Goal: Task Accomplishment & Management: Use online tool/utility

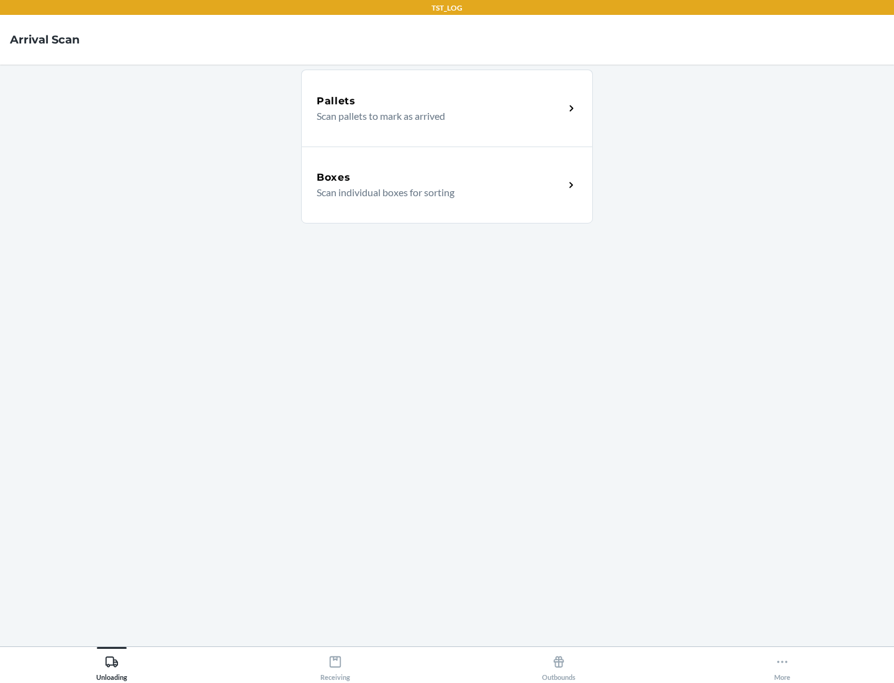
click at [440, 177] on div "Boxes" at bounding box center [440, 177] width 248 height 15
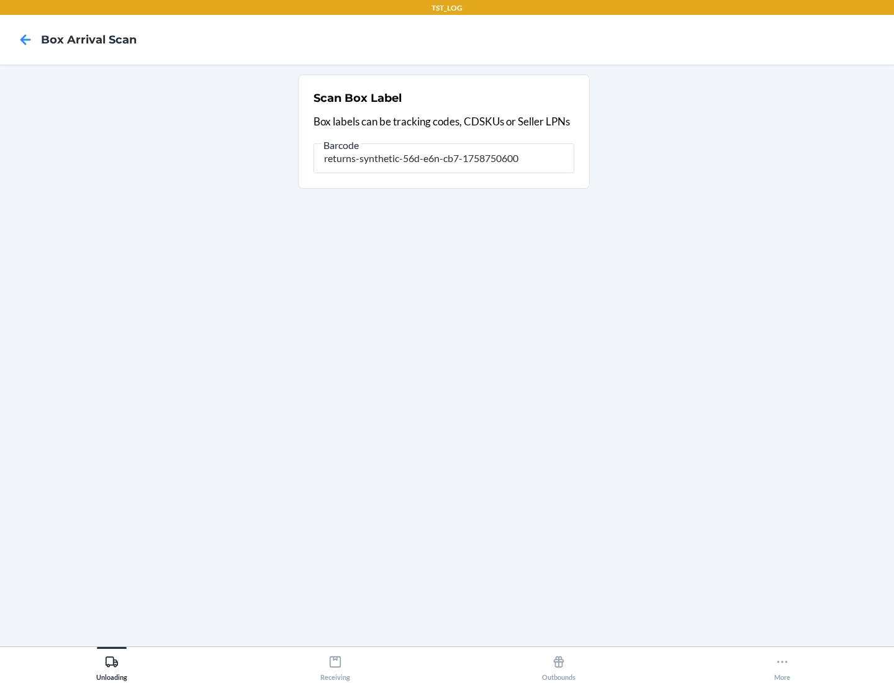
type input "returns-synthetic-56d-e6n-cb7-1758750600"
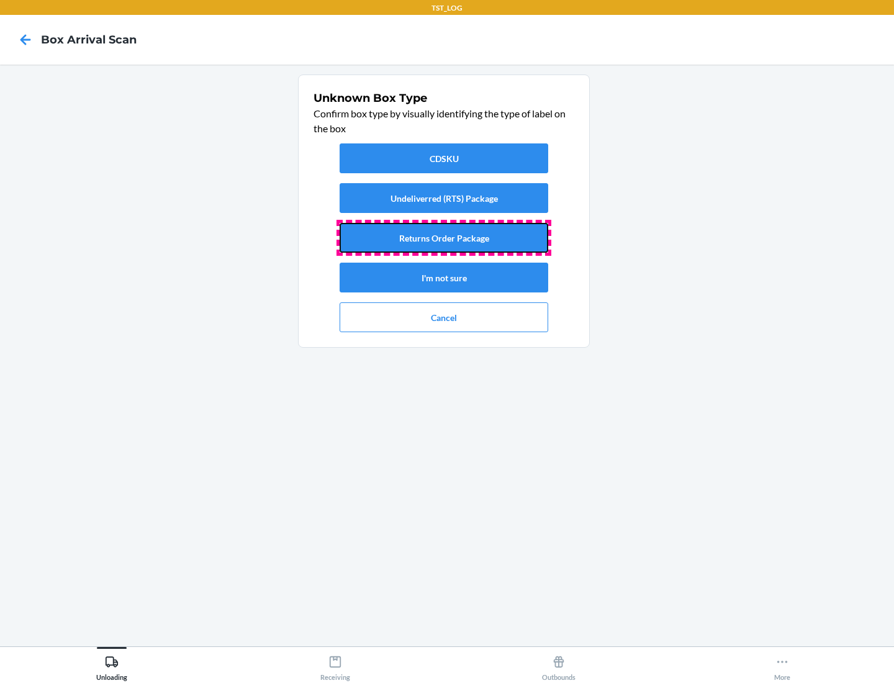
click at [444, 238] on button "Returns Order Package" at bounding box center [443, 238] width 208 height 30
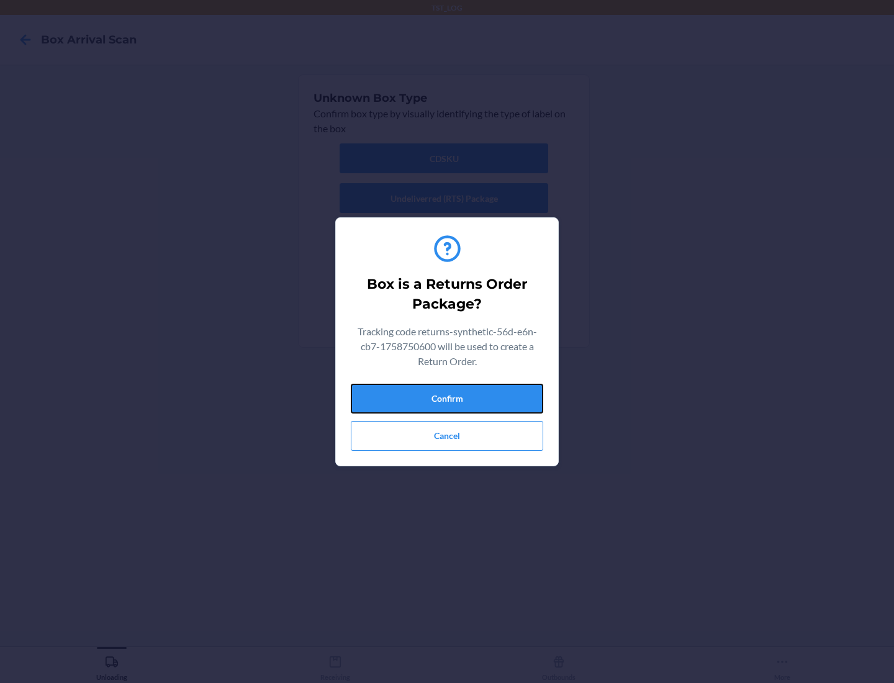
click at [447, 398] on button "Confirm" at bounding box center [447, 398] width 192 height 30
